Goal: Task Accomplishment & Management: Use online tool/utility

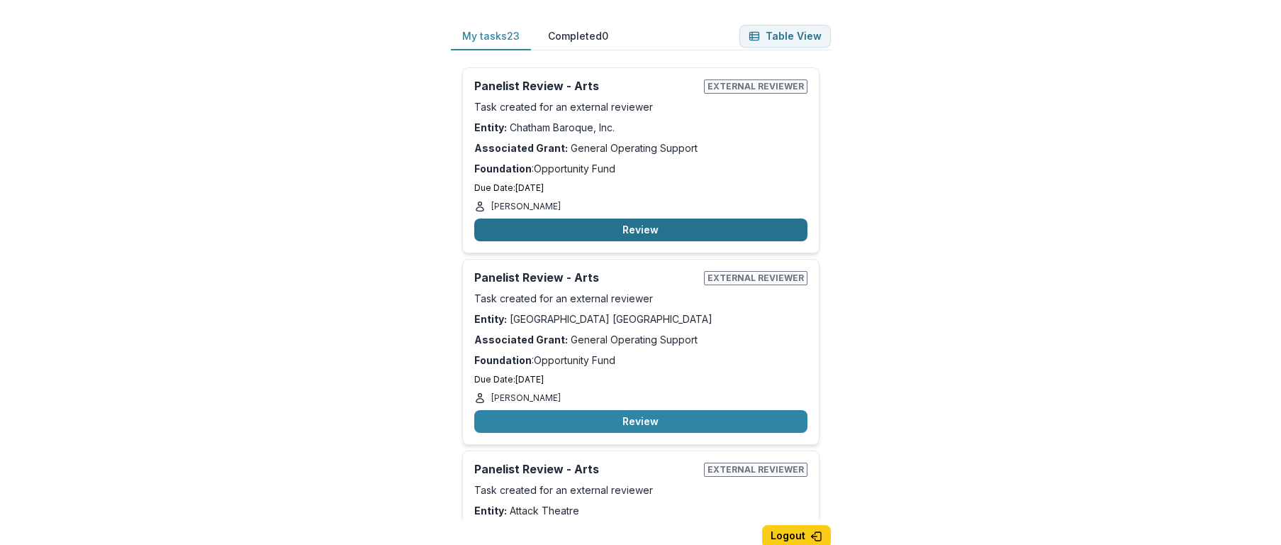
click at [617, 230] on button "Review" at bounding box center [640, 229] width 333 height 23
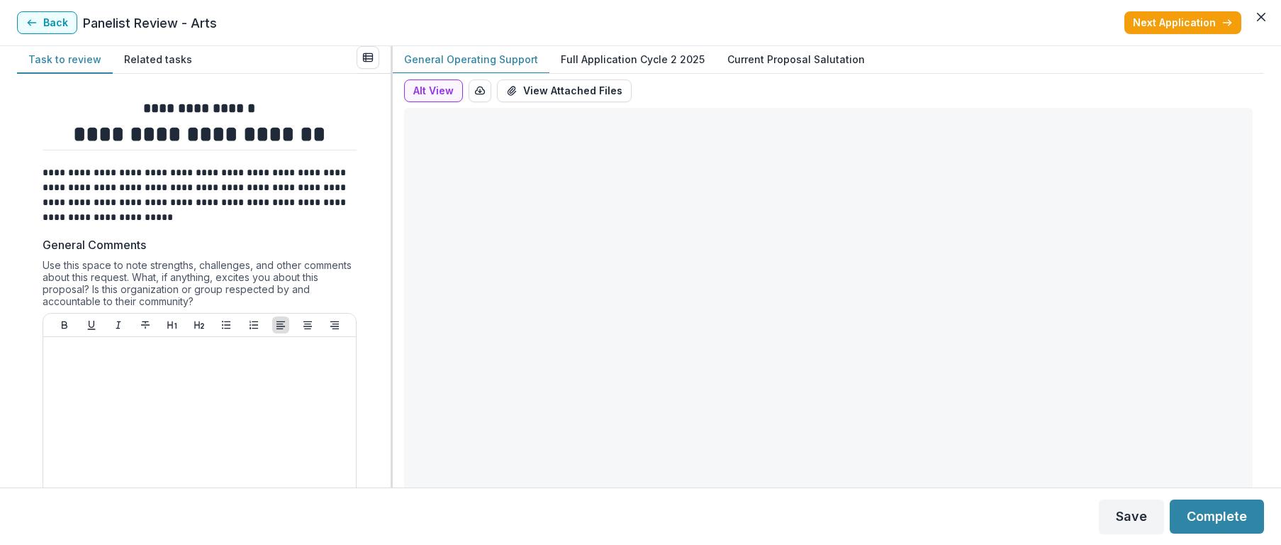
type input "*******"
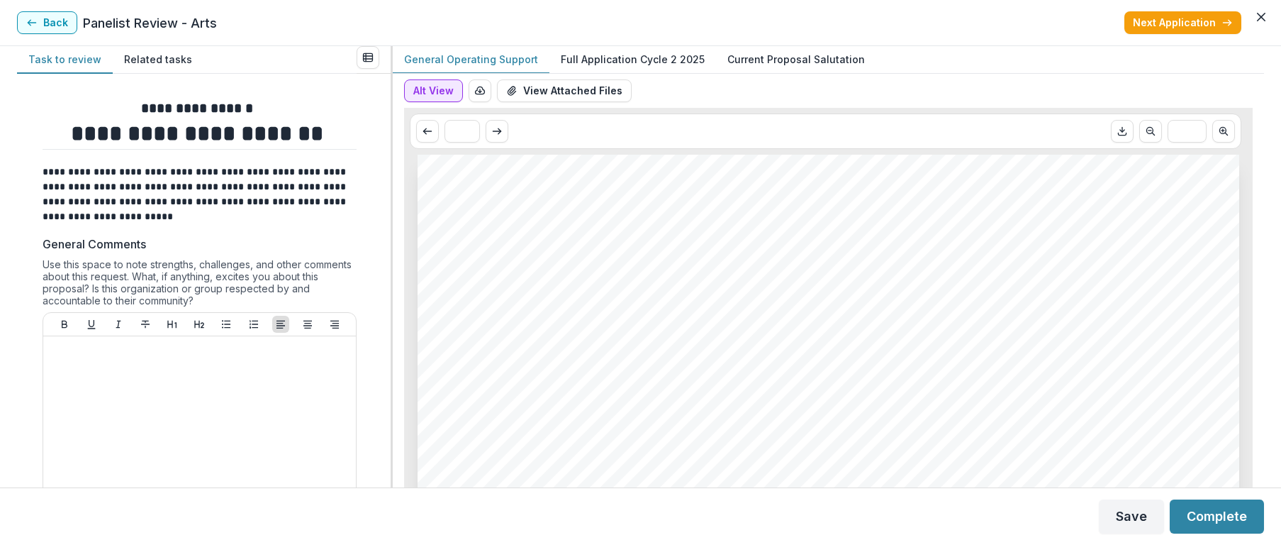
click at [439, 94] on button "Alt View" at bounding box center [433, 90] width 59 height 23
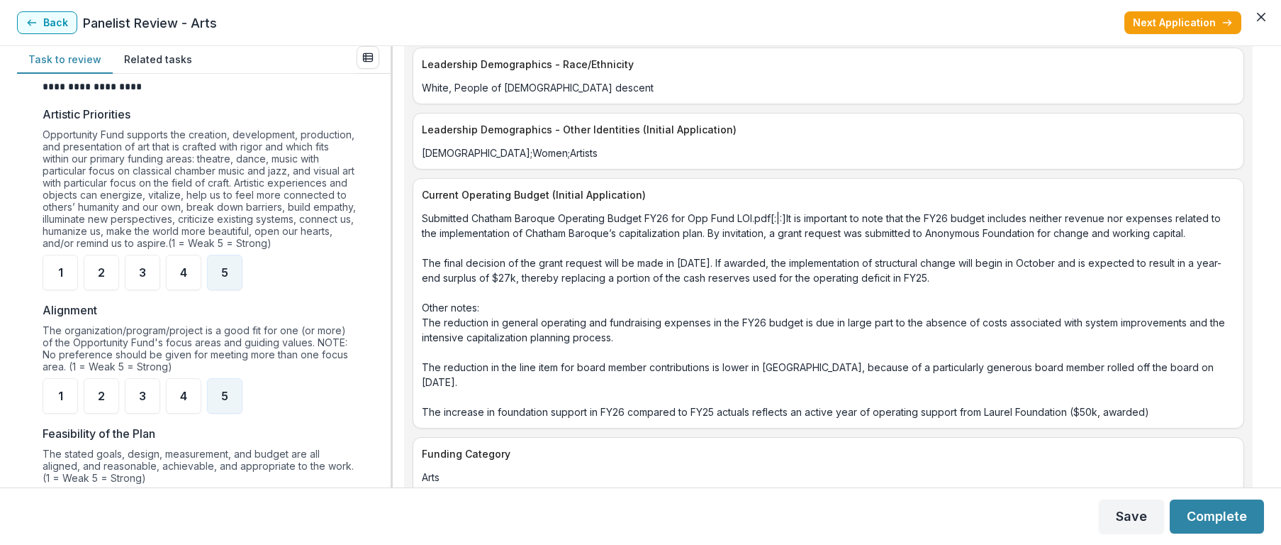
scroll to position [561, 0]
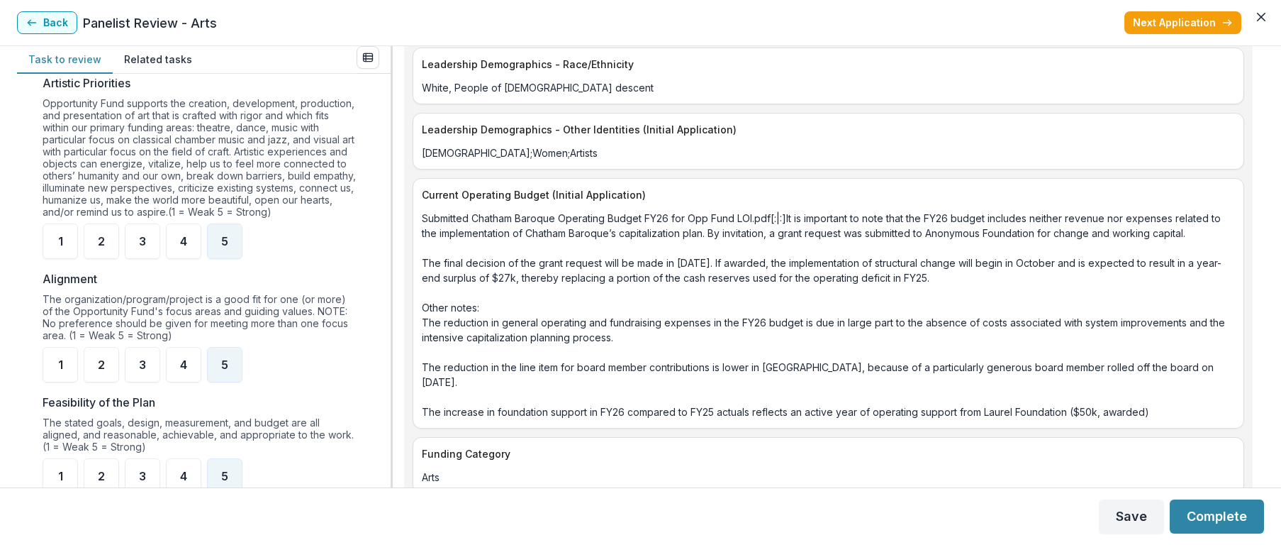
click at [228, 252] on div "5" at bounding box center [224, 240] width 35 height 35
click at [233, 371] on div "5" at bounding box center [224, 364] width 35 height 35
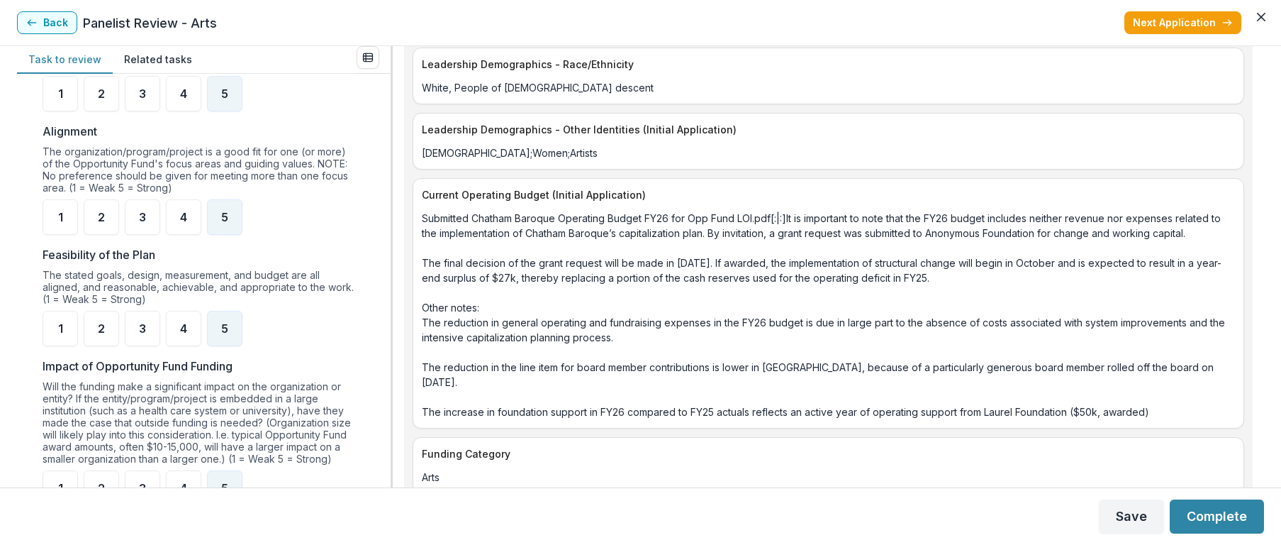
scroll to position [710, 0]
drag, startPoint x: 191, startPoint y: 337, endPoint x: 199, endPoint y: 333, distance: 7.9
click at [191, 336] on div "4" at bounding box center [183, 326] width 35 height 35
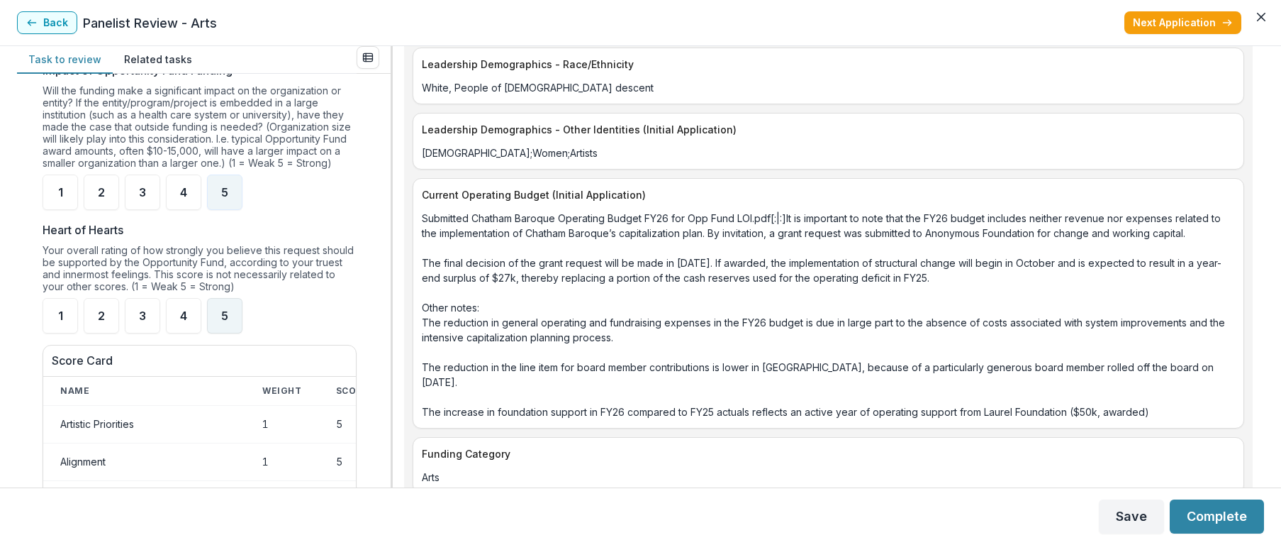
scroll to position [1008, 0]
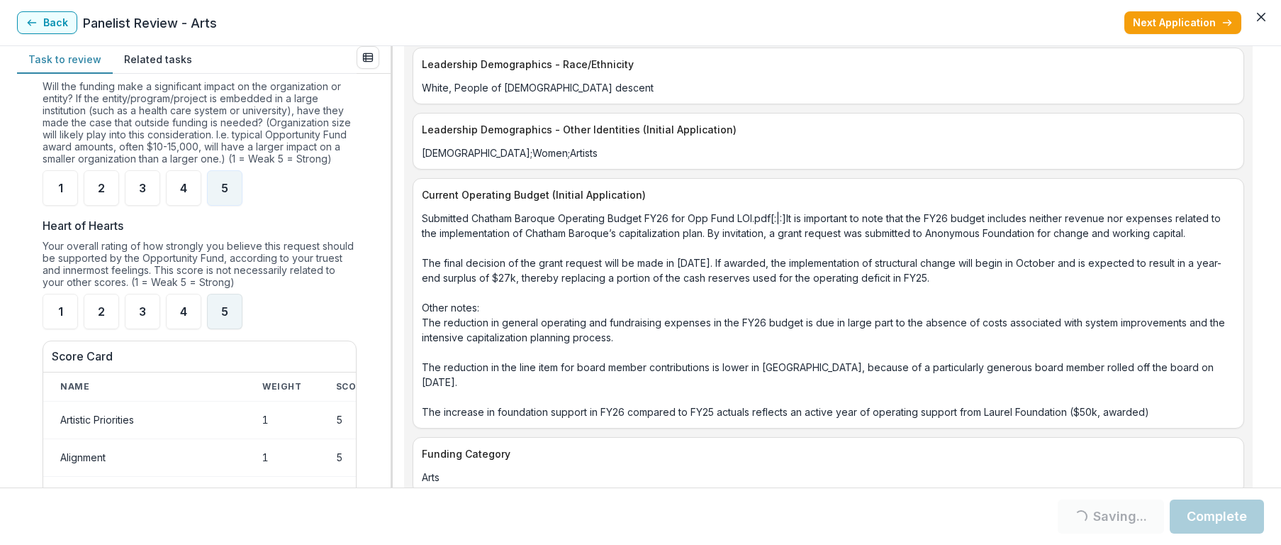
click at [226, 317] on span "5" at bounding box center [224, 311] width 7 height 11
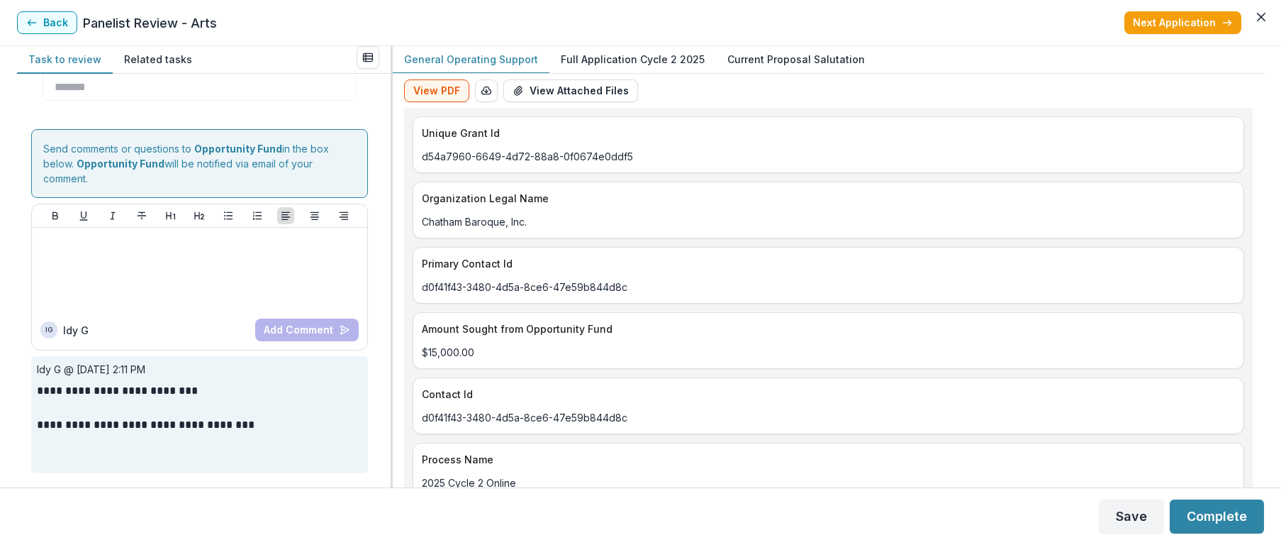
scroll to position [0, 0]
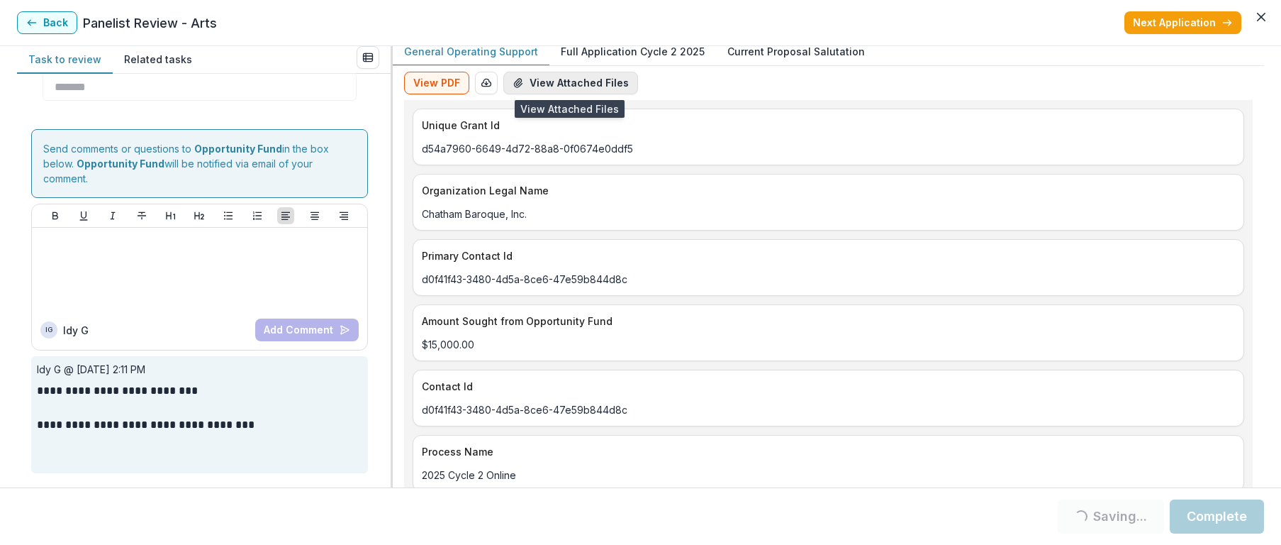
click at [530, 82] on button "View Attached Files" at bounding box center [570, 83] width 135 height 23
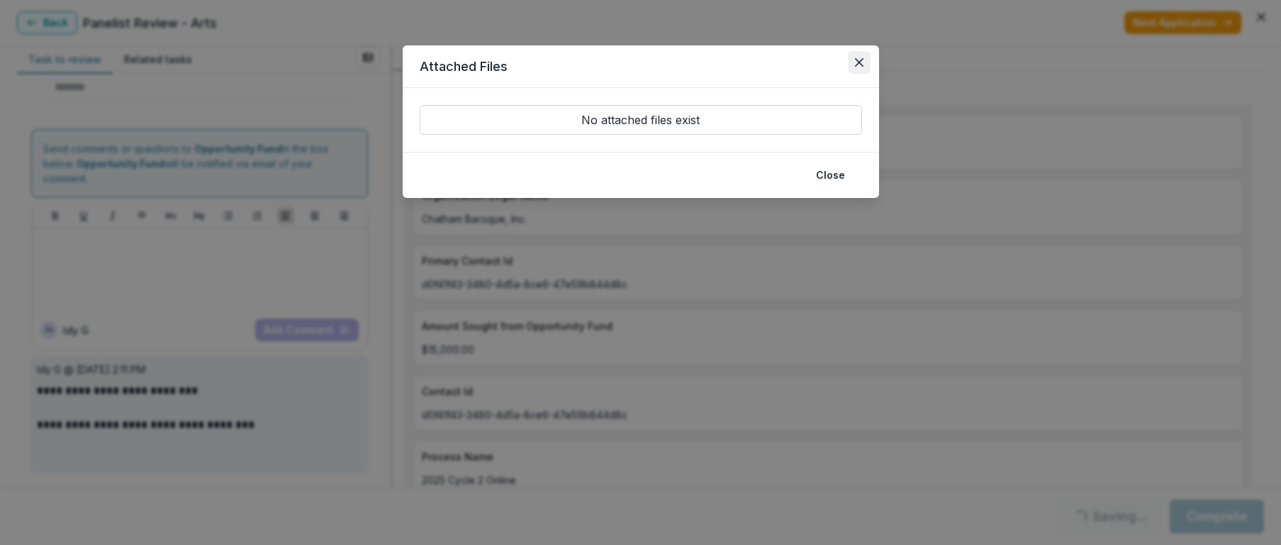
drag, startPoint x: 859, startPoint y: 59, endPoint x: 851, endPoint y: 67, distance: 11.5
click at [859, 59] on icon "Close" at bounding box center [859, 62] width 9 height 9
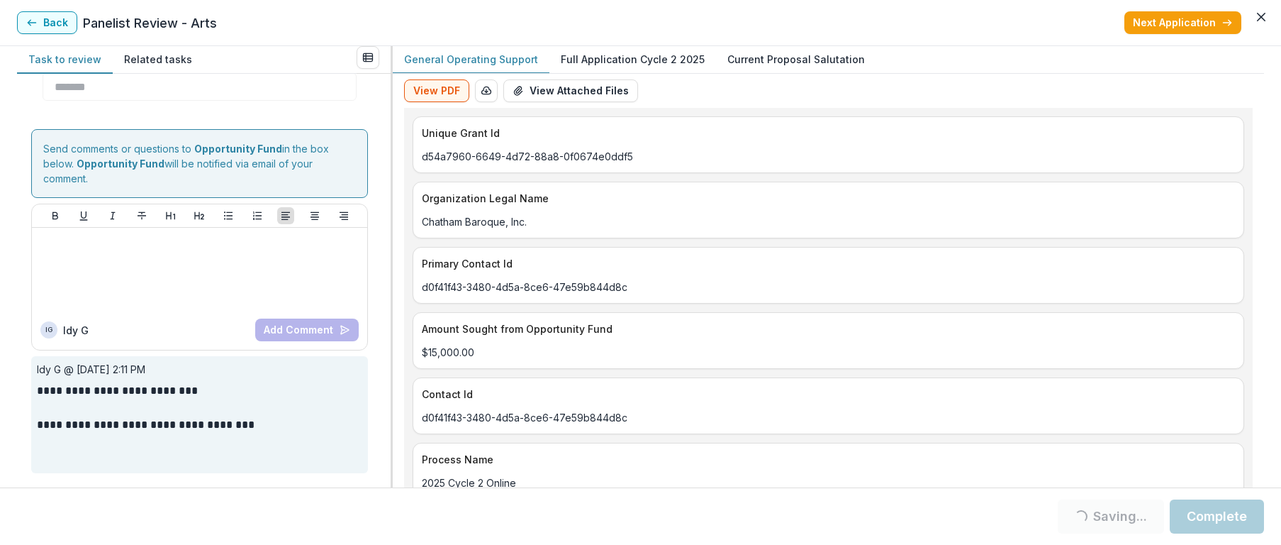
scroll to position [11, 0]
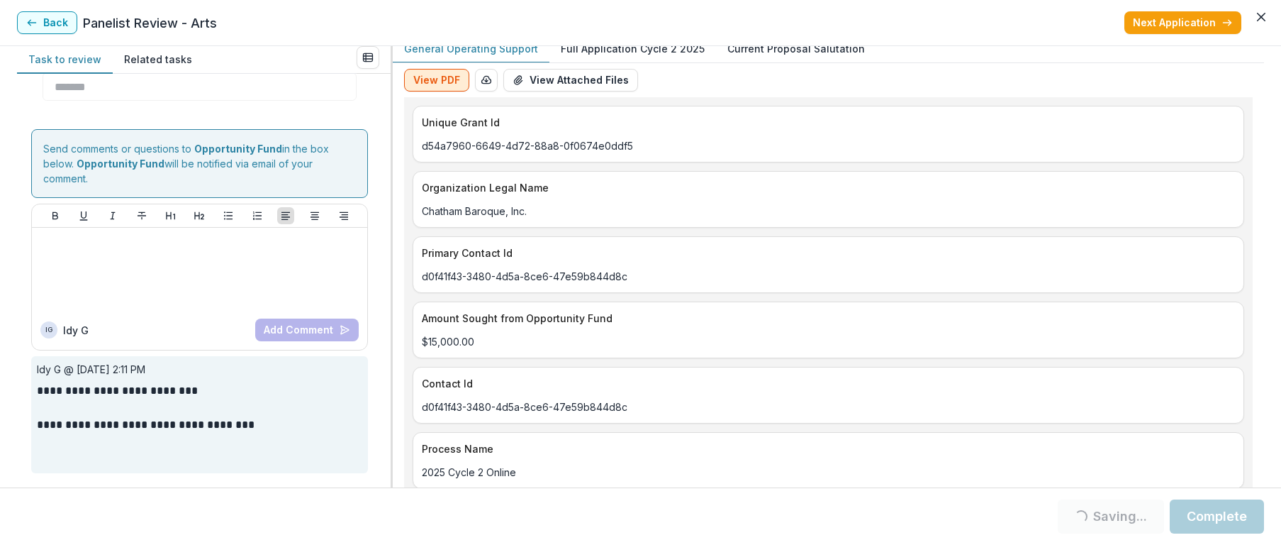
click at [435, 77] on button "View PDF" at bounding box center [436, 80] width 65 height 23
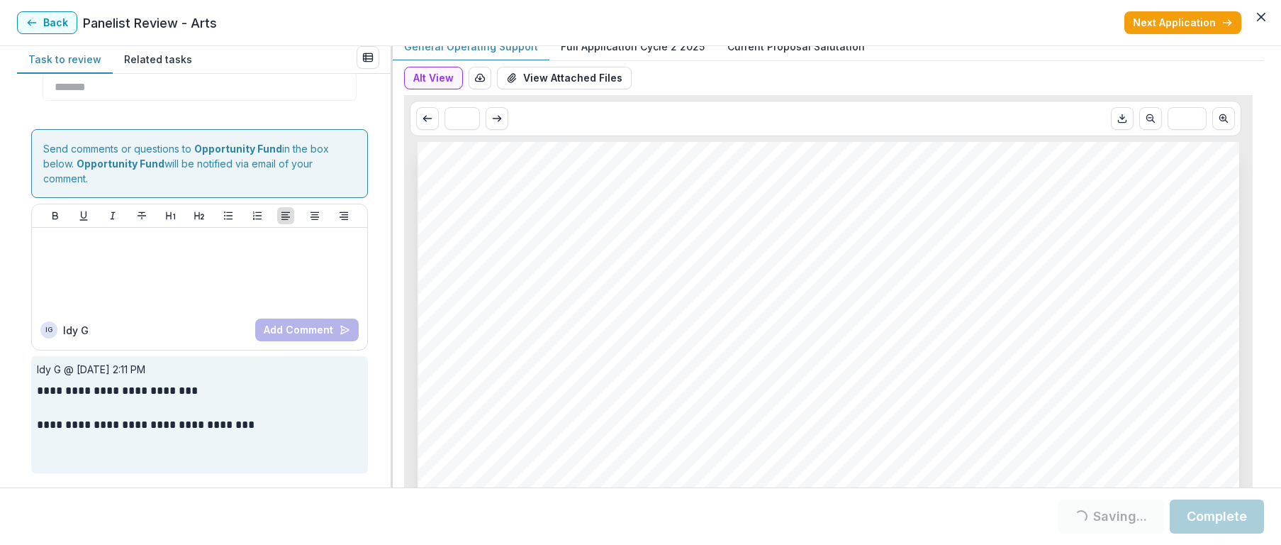
scroll to position [12, 0]
click at [583, 80] on button "View Attached Files" at bounding box center [564, 78] width 135 height 23
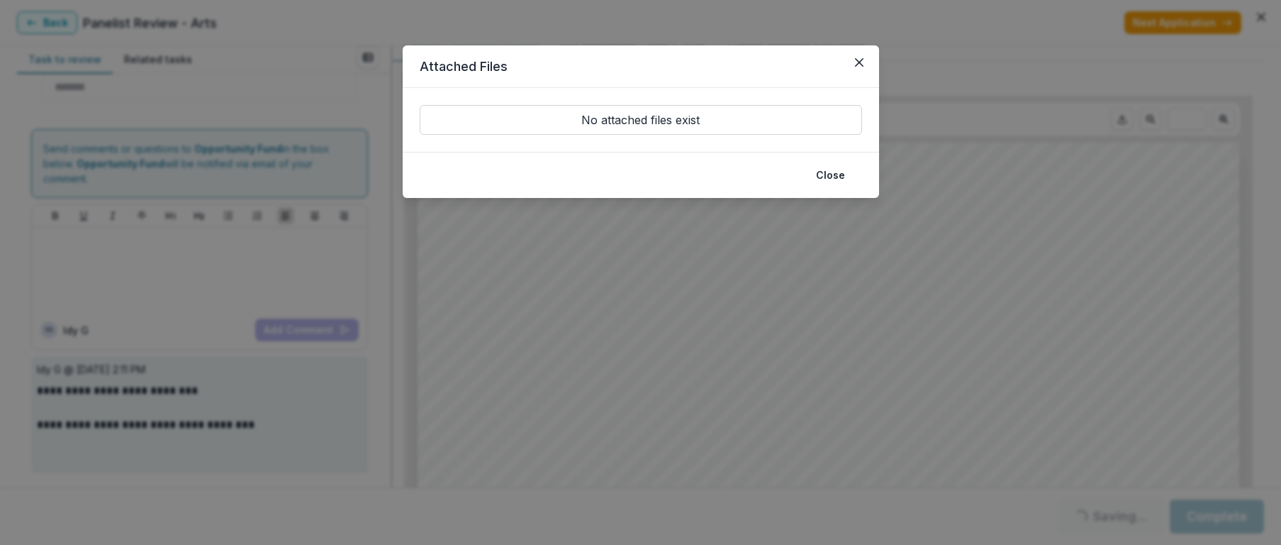
drag, startPoint x: 857, startPoint y: 58, endPoint x: 810, endPoint y: 56, distance: 46.8
click at [857, 58] on icon "Close" at bounding box center [859, 62] width 9 height 9
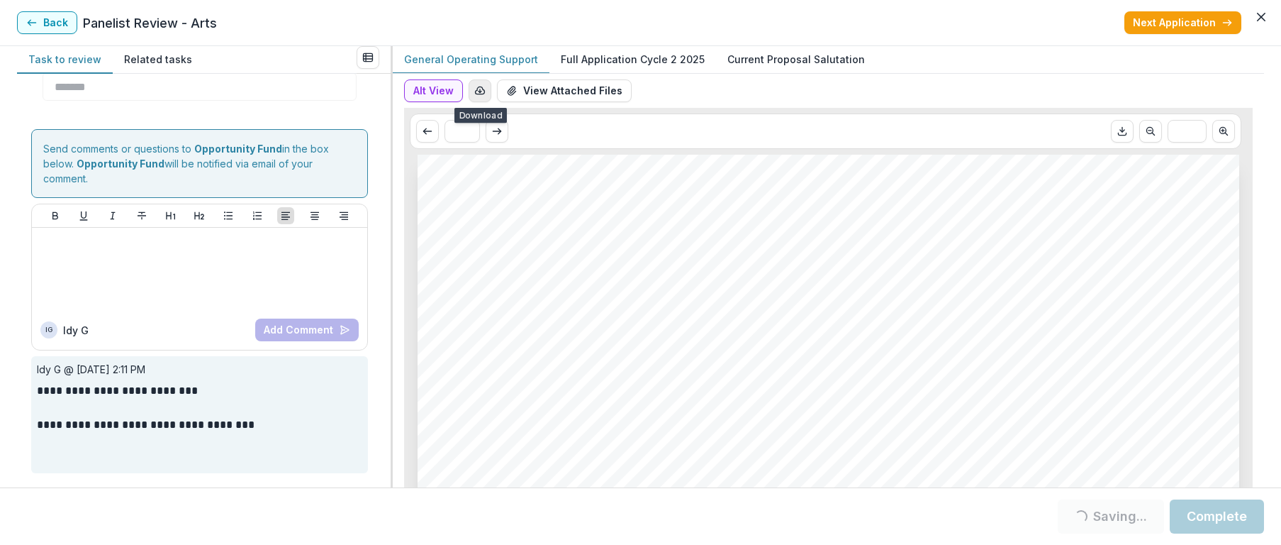
scroll to position [0, 0]
click at [520, 89] on button "View Attached Files" at bounding box center [564, 90] width 135 height 23
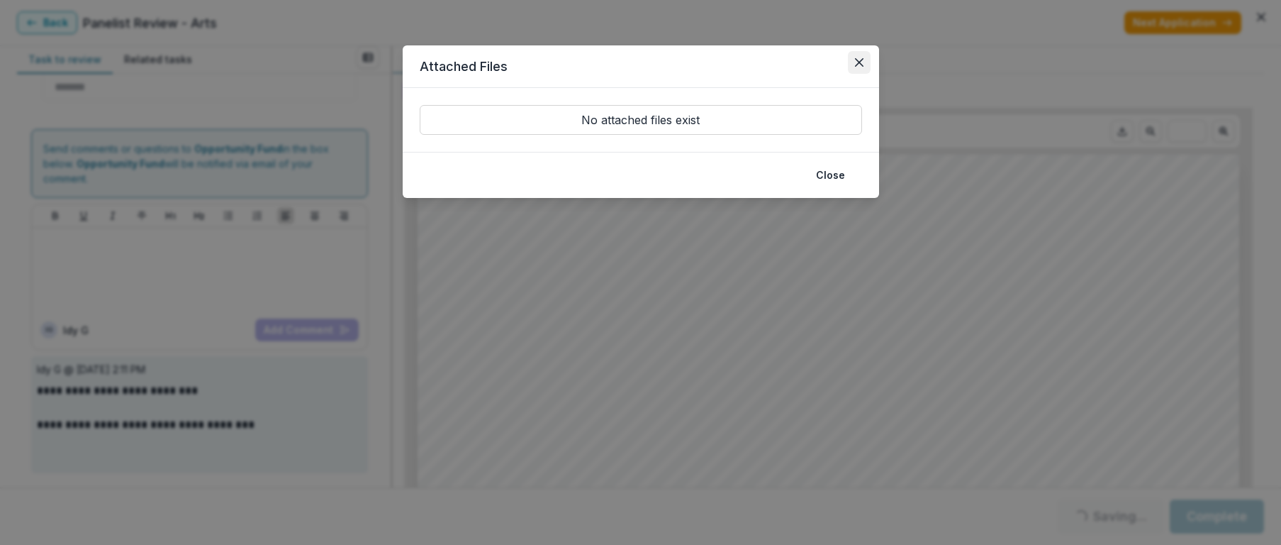
click at [855, 61] on icon "Close" at bounding box center [859, 62] width 9 height 9
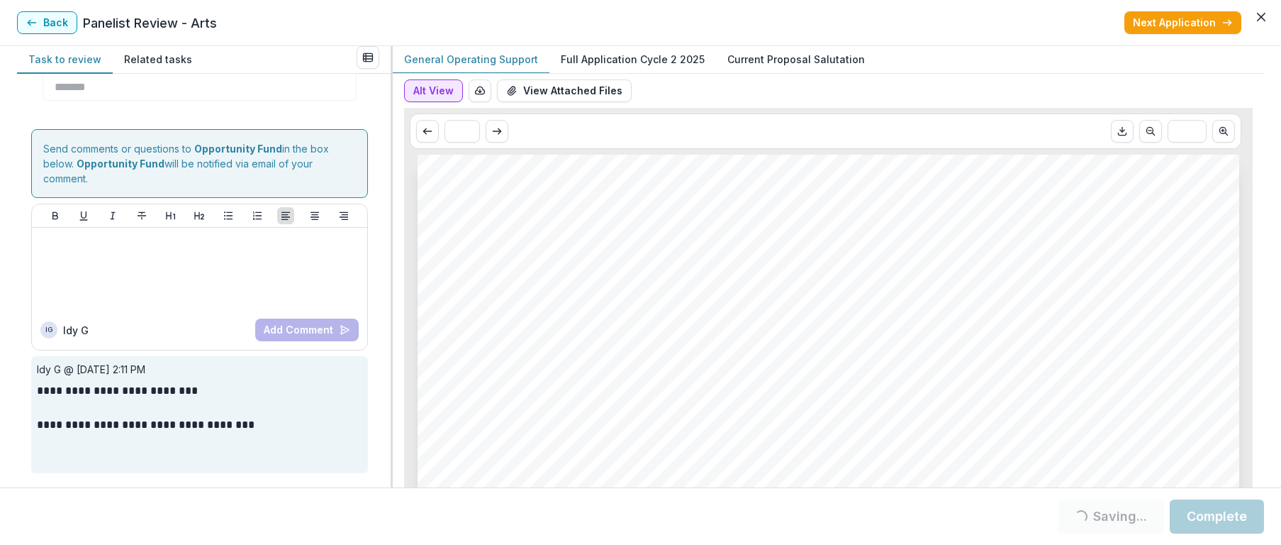
click at [443, 91] on button "Alt View" at bounding box center [433, 90] width 59 height 23
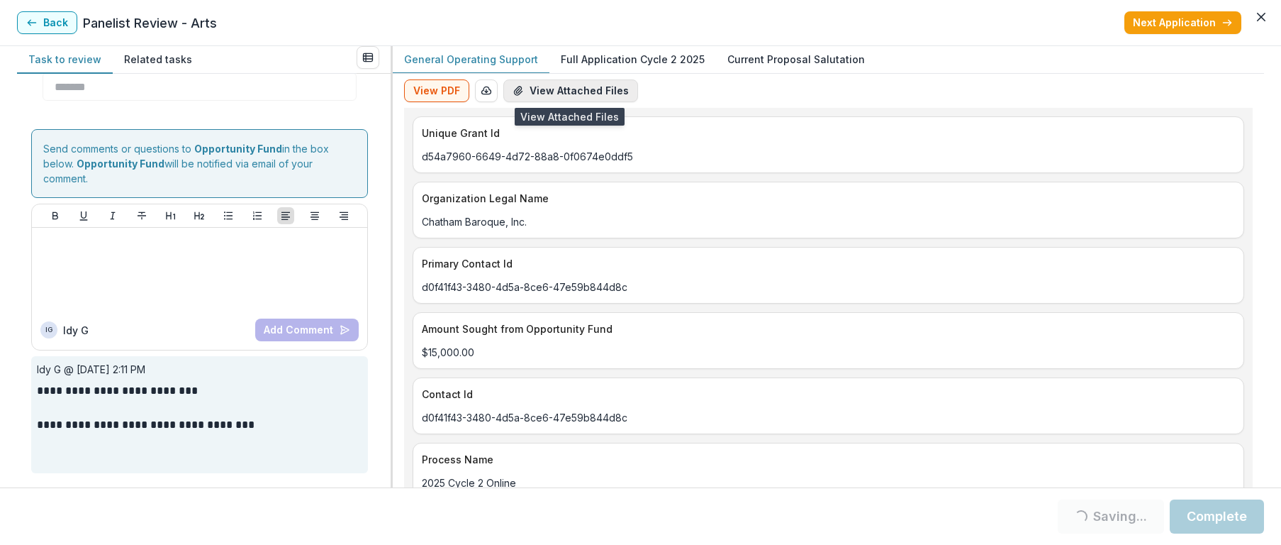
click at [539, 86] on button "View Attached Files" at bounding box center [570, 90] width 135 height 23
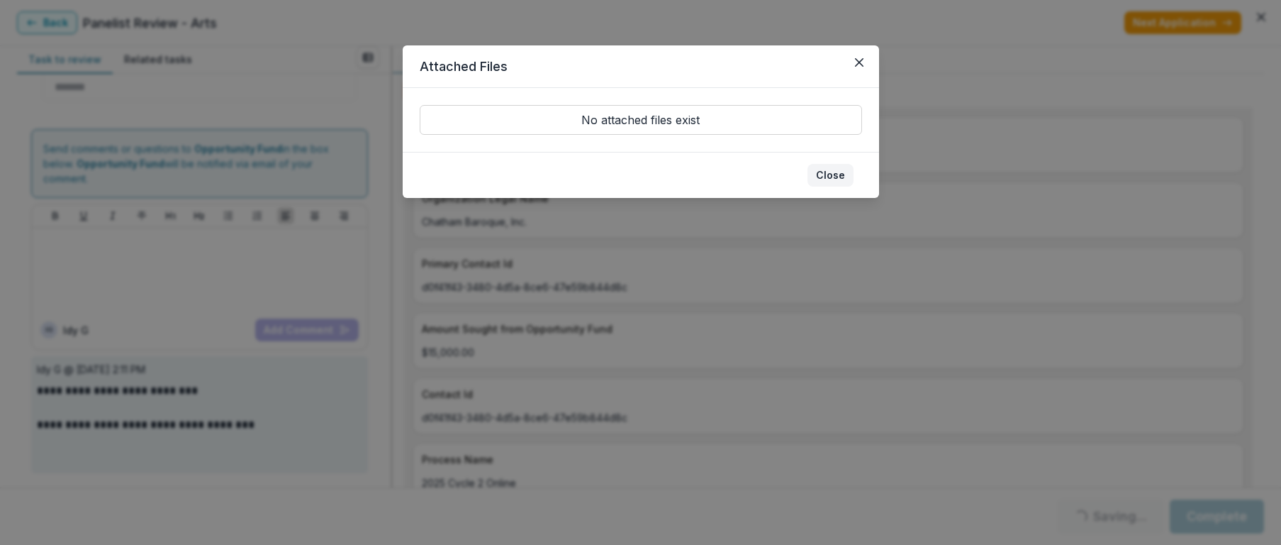
click at [829, 167] on button "Close" at bounding box center [831, 175] width 46 height 23
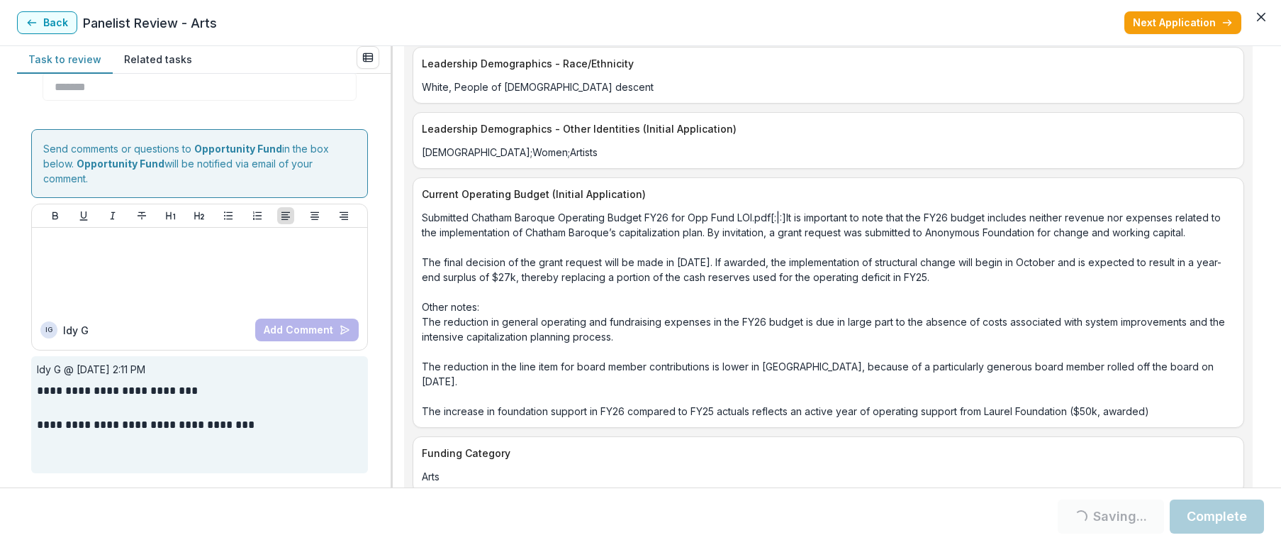
scroll to position [4902, 0]
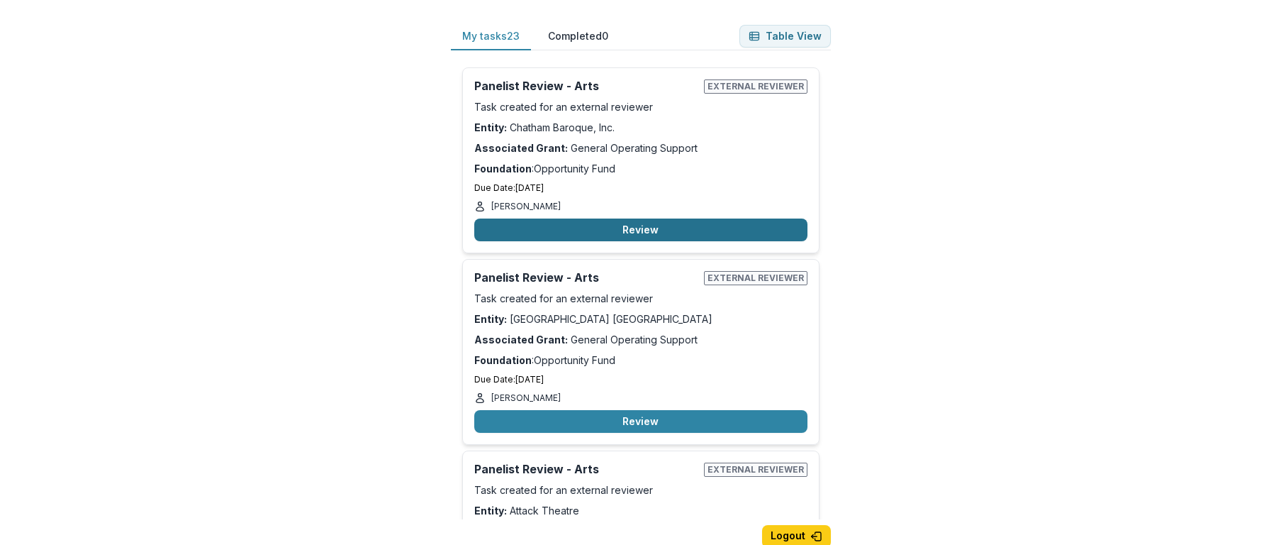
click at [624, 230] on button "Review" at bounding box center [640, 229] width 333 height 23
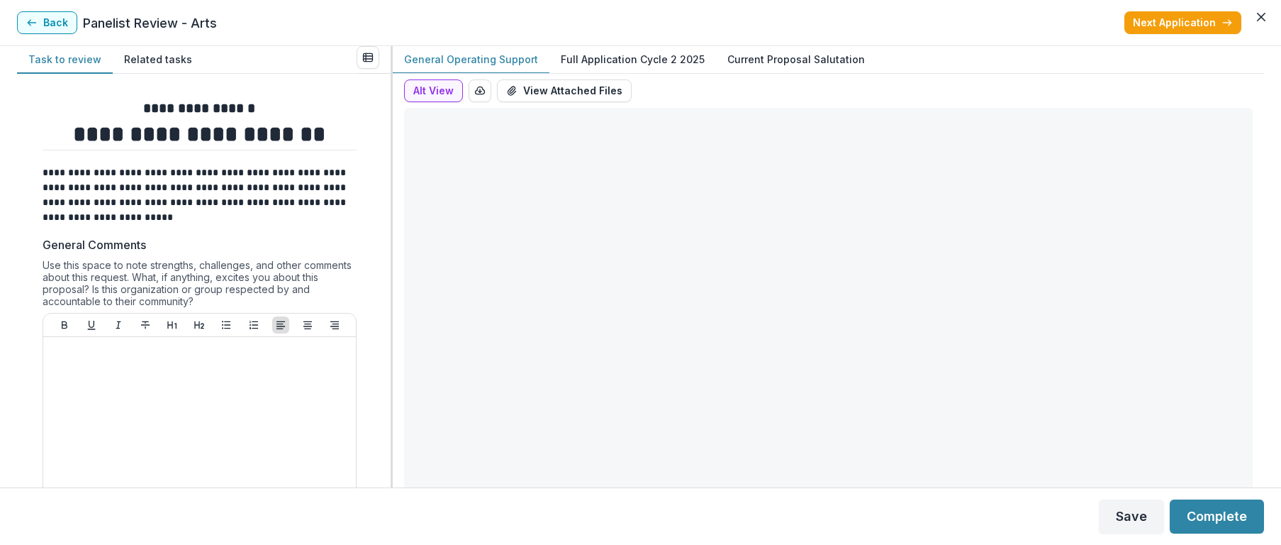
type input "*******"
click at [596, 59] on p "Full Application Cycle 2 2025" at bounding box center [633, 59] width 144 height 15
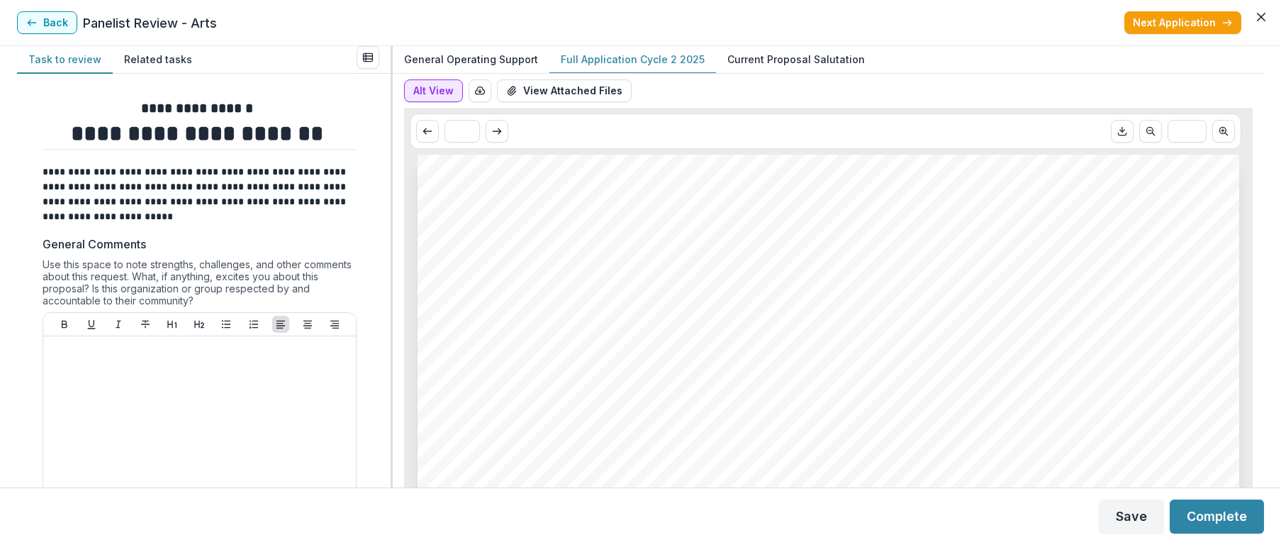
click at [445, 90] on button "Alt View" at bounding box center [433, 90] width 59 height 23
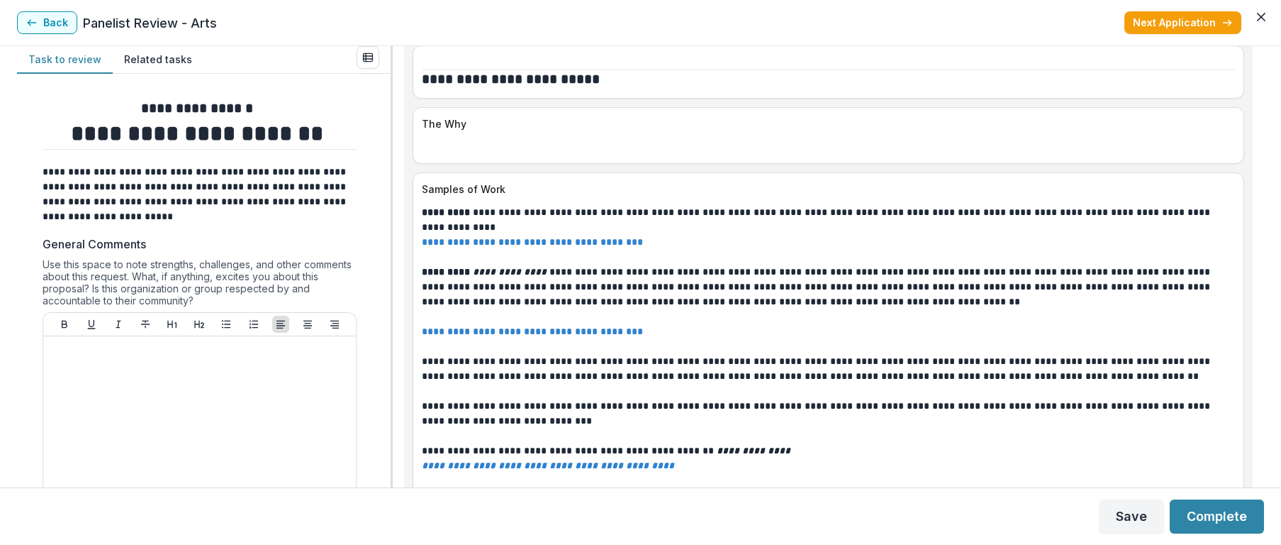
scroll to position [3959, 0]
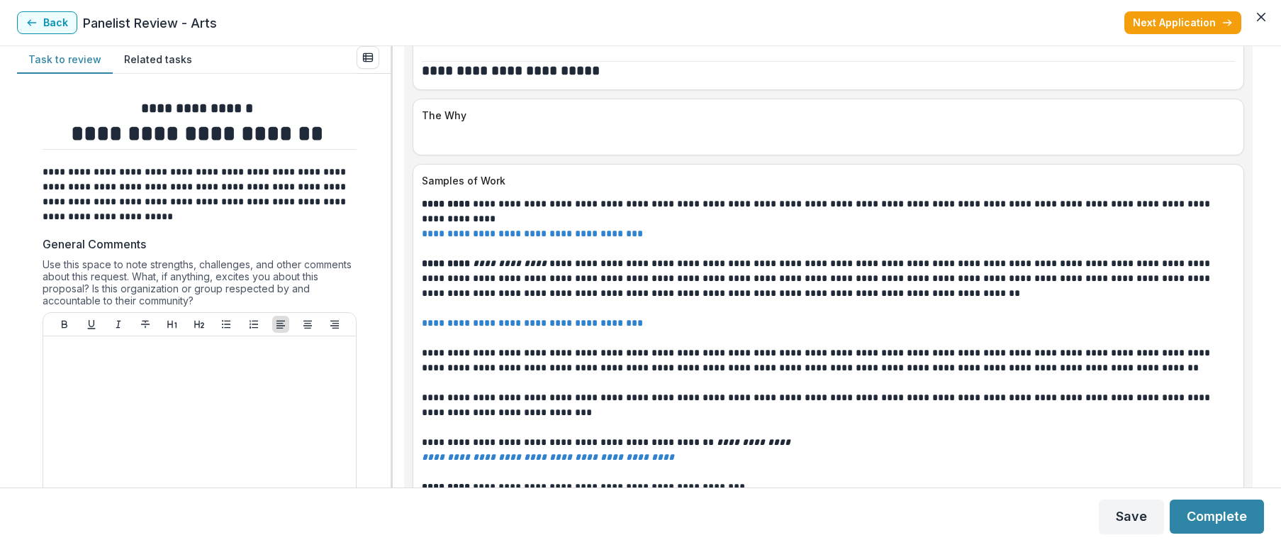
click at [559, 236] on link "**********" at bounding box center [532, 233] width 221 height 10
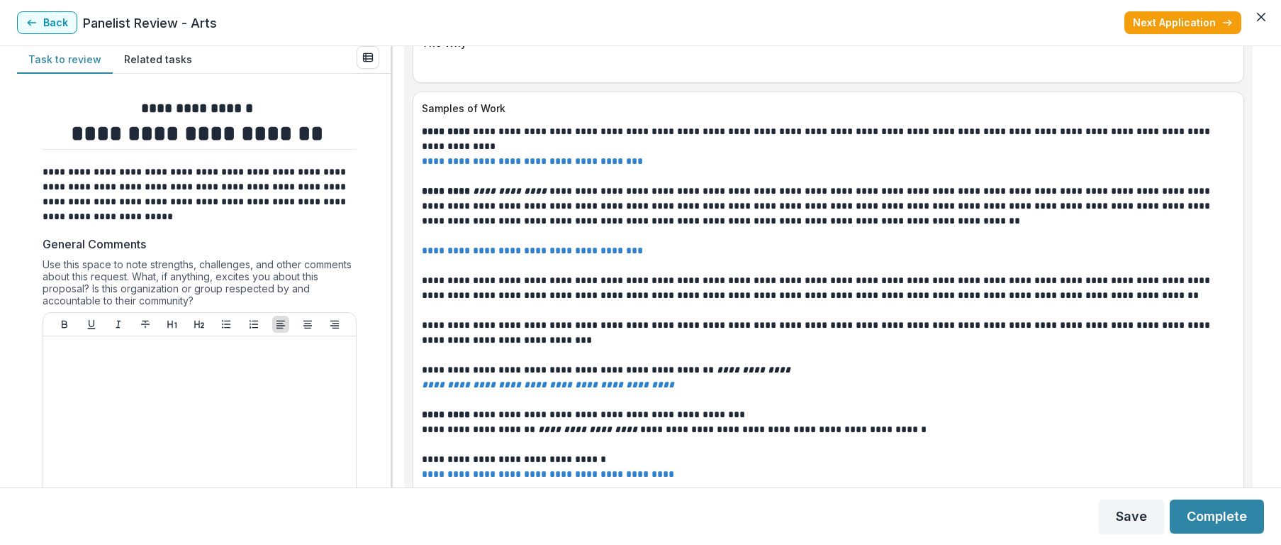
scroll to position [4033, 0]
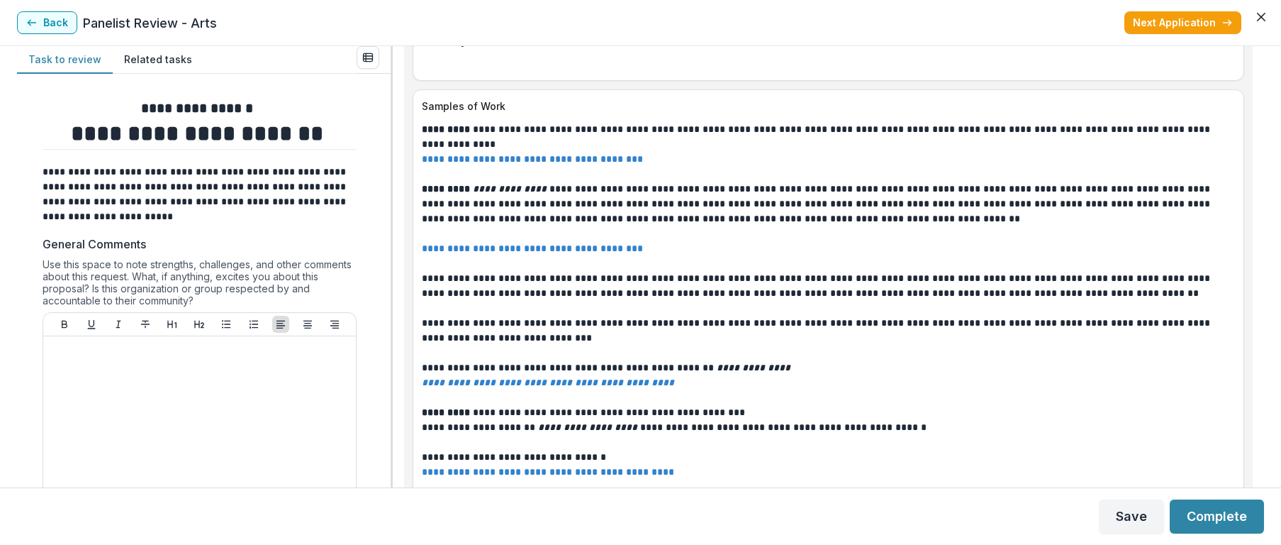
click at [498, 246] on link "**********" at bounding box center [532, 248] width 221 height 10
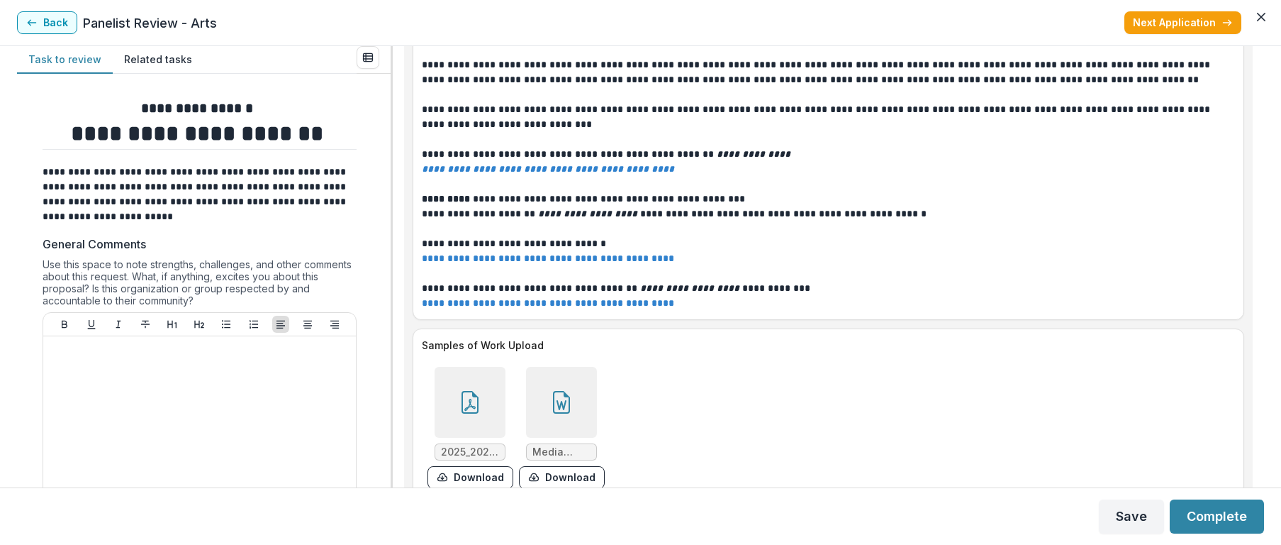
scroll to position [4246, 0]
click at [505, 257] on link "**********" at bounding box center [548, 259] width 252 height 10
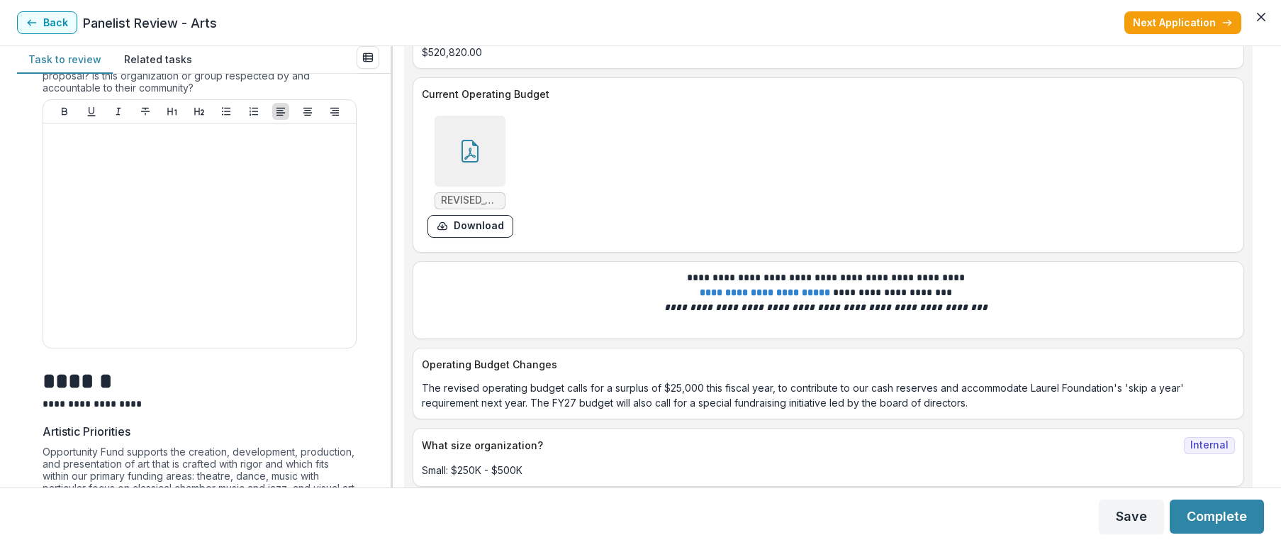
scroll to position [5113, 0]
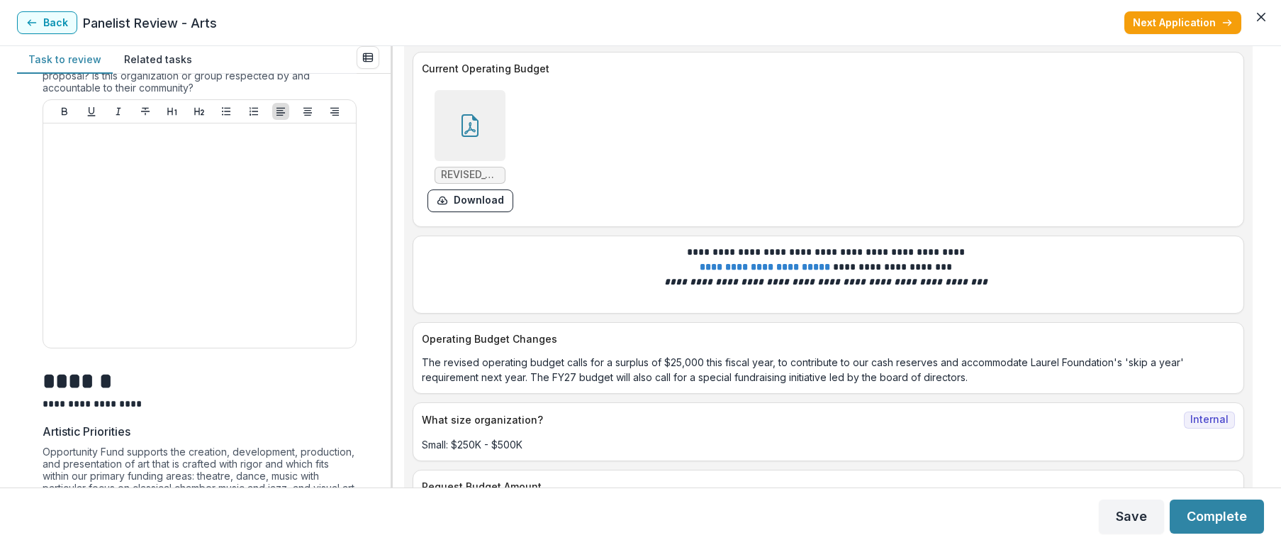
click at [464, 137] on div at bounding box center [470, 125] width 71 height 71
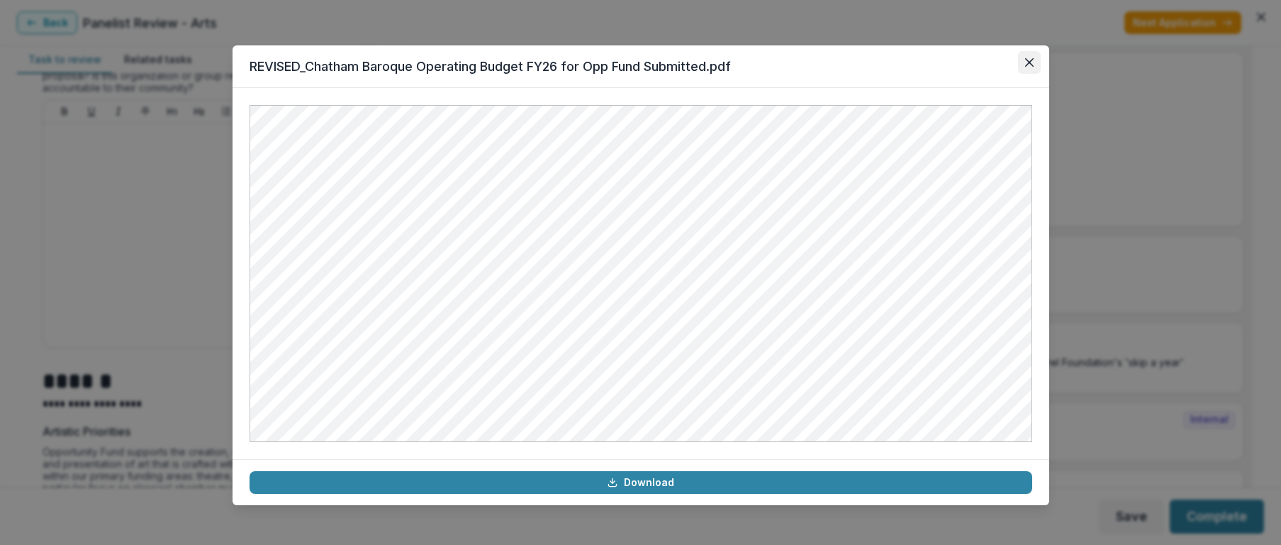
click at [1030, 58] on icon "Close" at bounding box center [1029, 62] width 9 height 9
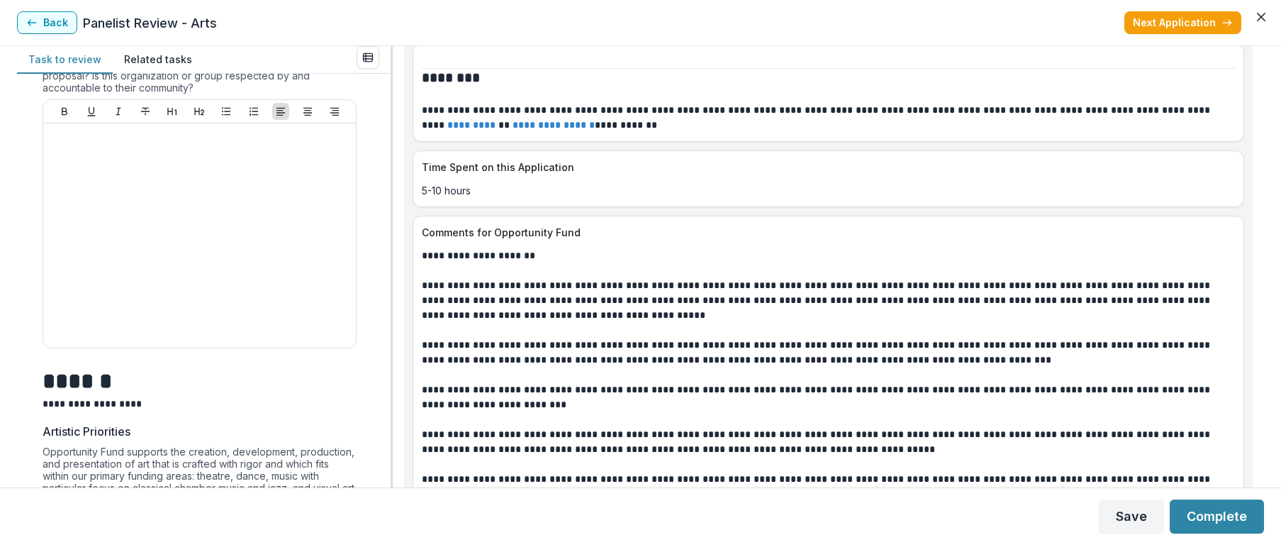
scroll to position [7732, 0]
